Goal: Task Accomplishment & Management: Manage account settings

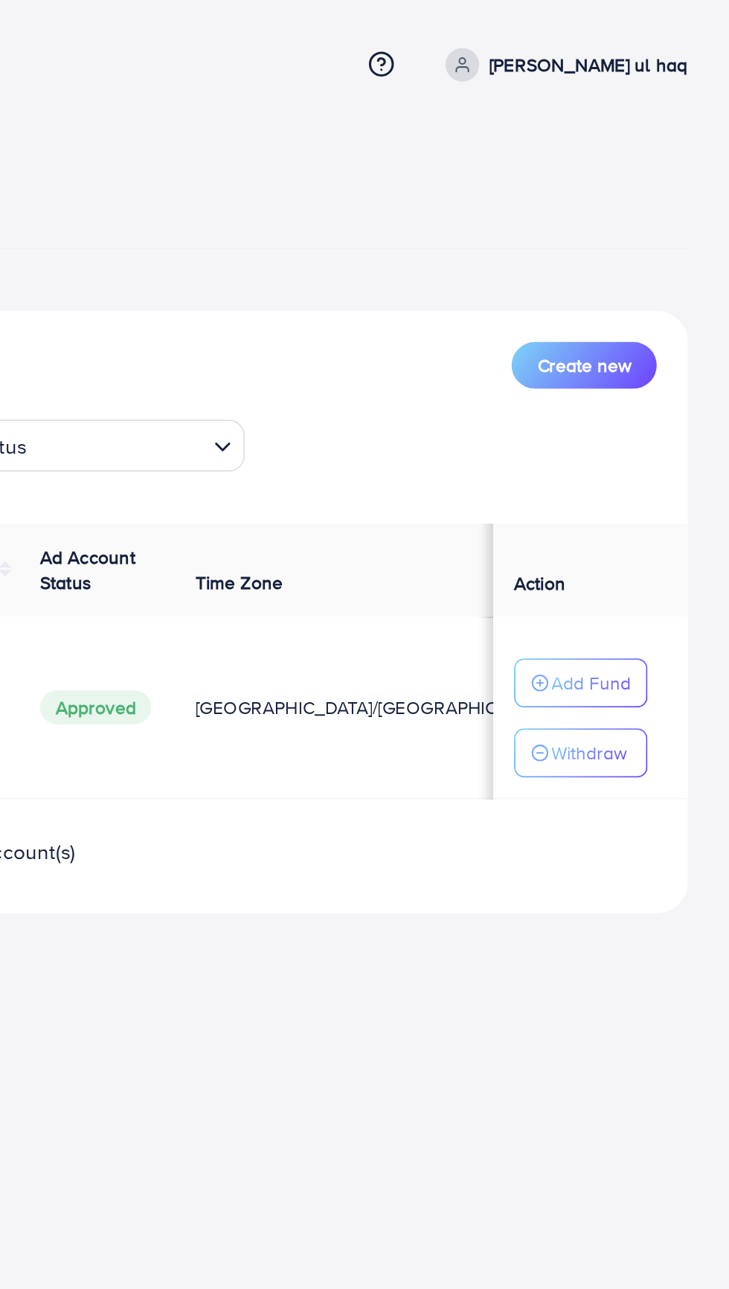
scroll to position [0, 24]
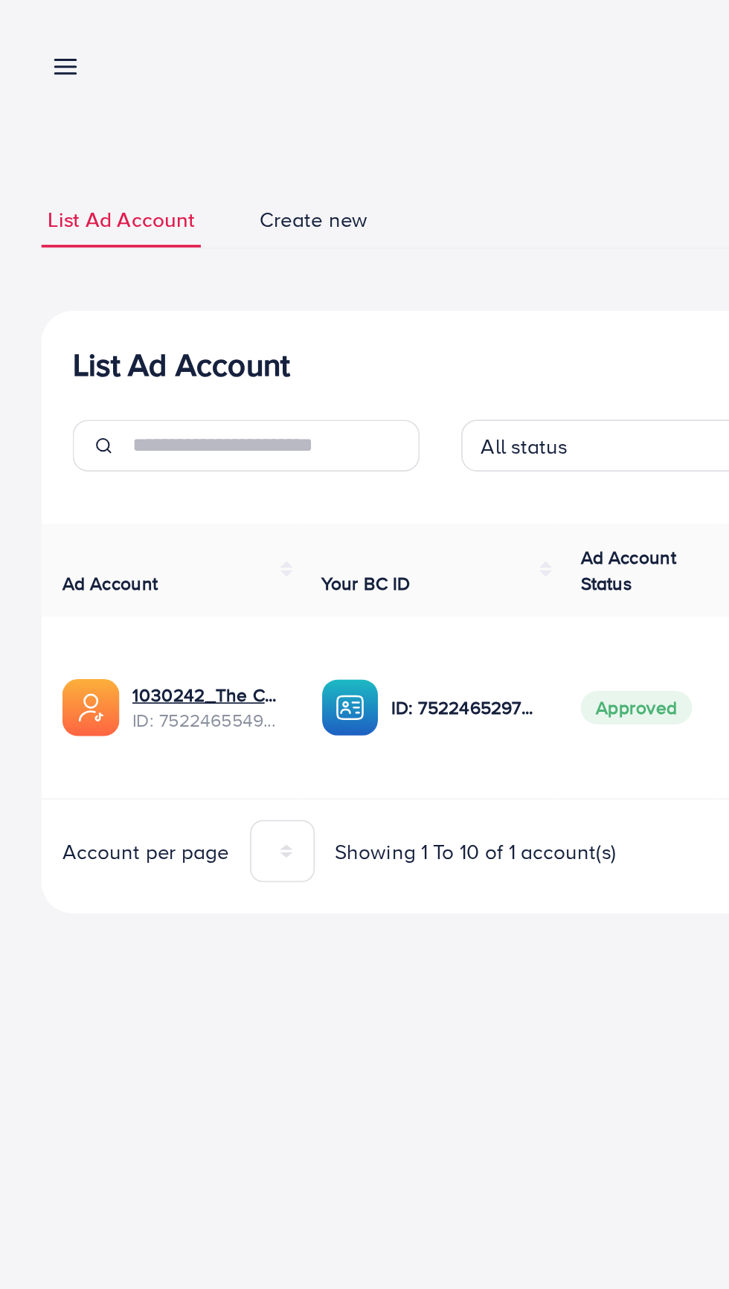
scroll to position [0, 24]
click at [117, 402] on link "1030242_The Clothing Bazar_1751460503875" at bounding box center [118, 398] width 85 height 15
